Goal: Find specific page/section: Find specific page/section

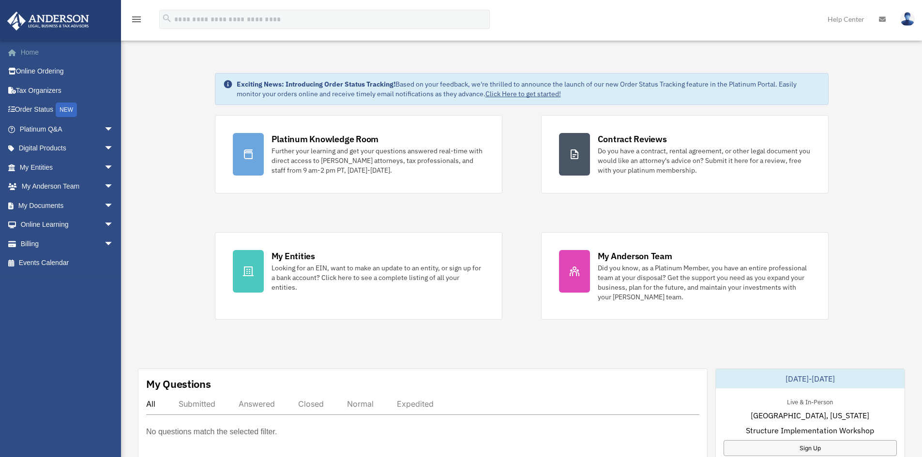
click at [40, 51] on link "Home" at bounding box center [68, 52] width 122 height 19
click at [31, 164] on link "My Entities arrow_drop_down" at bounding box center [68, 167] width 122 height 19
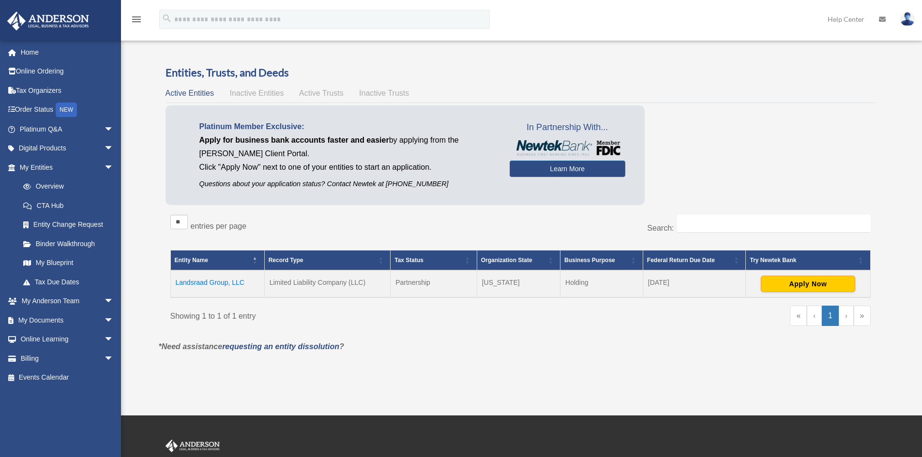
click at [217, 283] on td "Landsraad Group, LLC" at bounding box center [217, 284] width 94 height 27
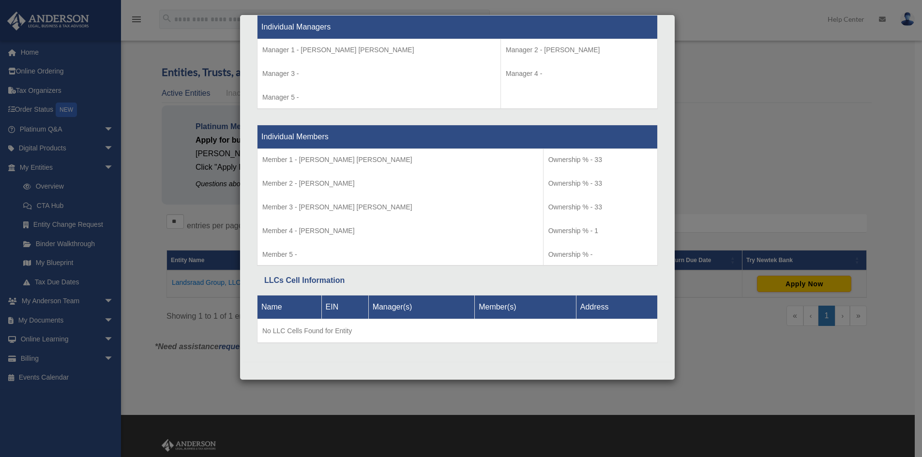
scroll to position [923, 0]
click at [152, 302] on div "Details × Articles Sent Organizational Date" at bounding box center [461, 228] width 922 height 457
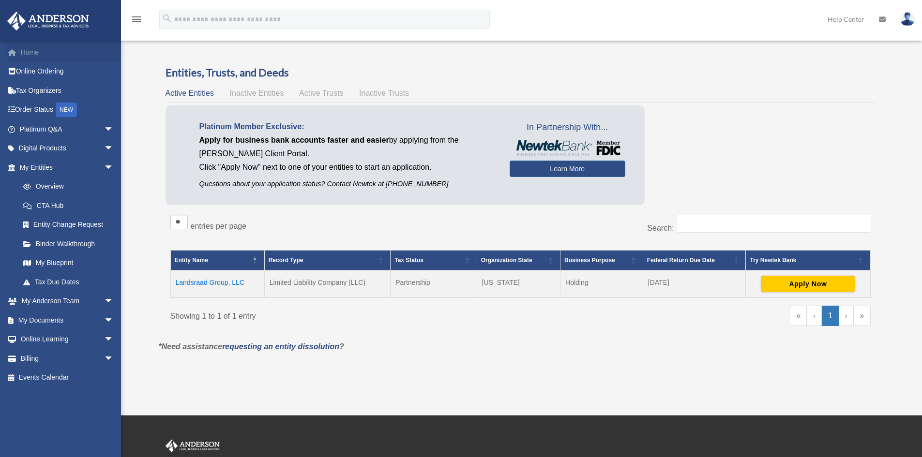
click at [23, 54] on link "Home" at bounding box center [68, 52] width 122 height 19
